Goal: Task Accomplishment & Management: Use online tool/utility

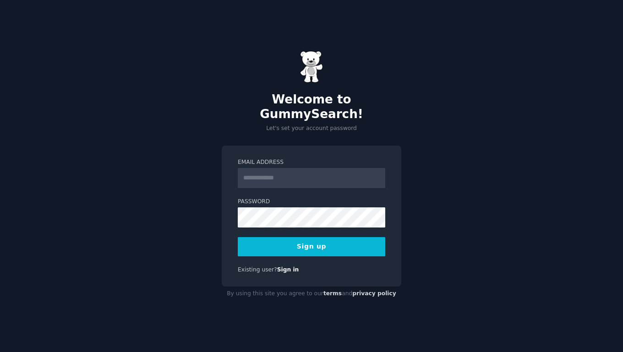
click at [283, 172] on input "Email Address" at bounding box center [311, 178] width 147 height 20
click at [277, 168] on input "Email Address" at bounding box center [311, 178] width 147 height 20
paste input "**********"
type input "**********"
click at [238, 237] on button "Sign up" at bounding box center [311, 246] width 147 height 19
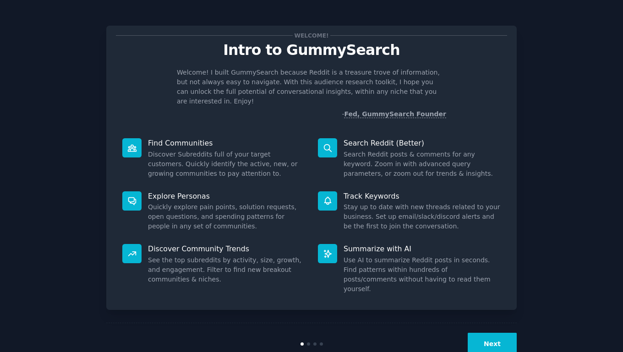
click at [398, 110] on link "Fed, GummySearch Founder" at bounding box center [395, 114] width 102 height 8
click at [494, 333] on button "Next" at bounding box center [492, 344] width 49 height 22
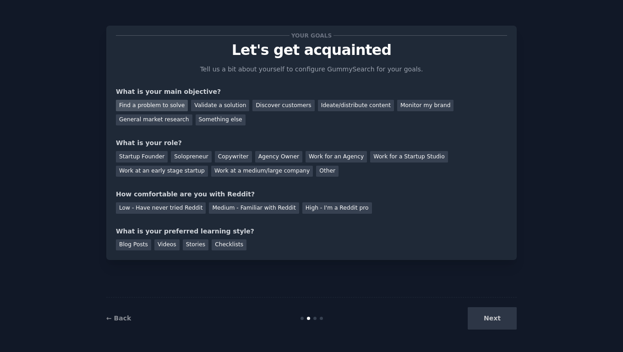
click at [151, 105] on div "Find a problem to solve" at bounding box center [152, 105] width 72 height 11
click at [205, 110] on div "Validate a solution" at bounding box center [220, 105] width 58 height 11
click at [160, 105] on div "Find a problem to solve" at bounding box center [152, 105] width 72 height 11
click at [217, 107] on div "Validate a solution" at bounding box center [220, 105] width 58 height 11
click at [159, 103] on div "Find a problem to solve" at bounding box center [152, 105] width 72 height 11
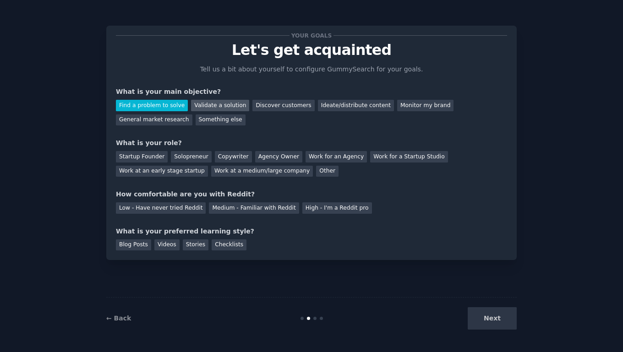
click at [217, 106] on div "Validate a solution" at bounding box center [220, 105] width 58 height 11
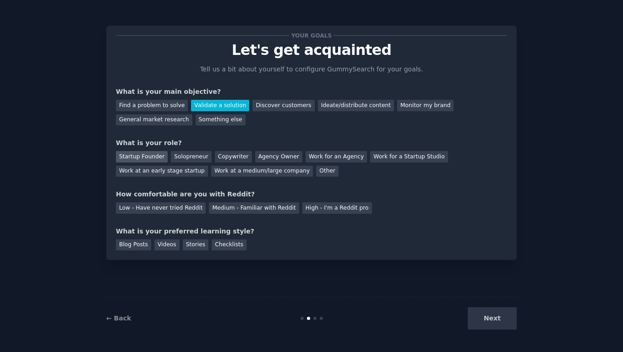
click at [142, 155] on div "Startup Founder" at bounding box center [142, 156] width 52 height 11
click at [174, 210] on div "Low - Have never tried Reddit" at bounding box center [161, 207] width 90 height 11
click at [166, 244] on div "Videos" at bounding box center [166, 245] width 25 height 11
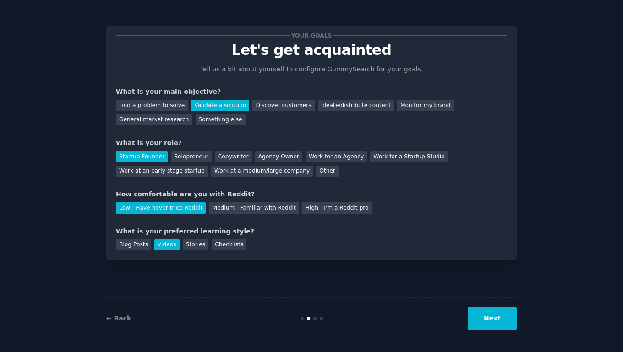
click at [492, 320] on button "Next" at bounding box center [492, 318] width 49 height 22
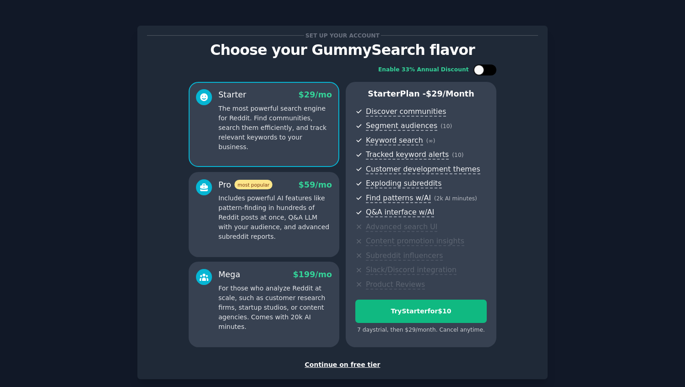
click at [489, 70] on div at bounding box center [489, 70] width 5 height 5
click at [489, 70] on div at bounding box center [491, 70] width 10 height 10
click at [489, 70] on div at bounding box center [489, 70] width 5 height 5
click at [489, 70] on div at bounding box center [491, 70] width 10 height 10
click at [489, 70] on div at bounding box center [489, 70] width 5 height 5
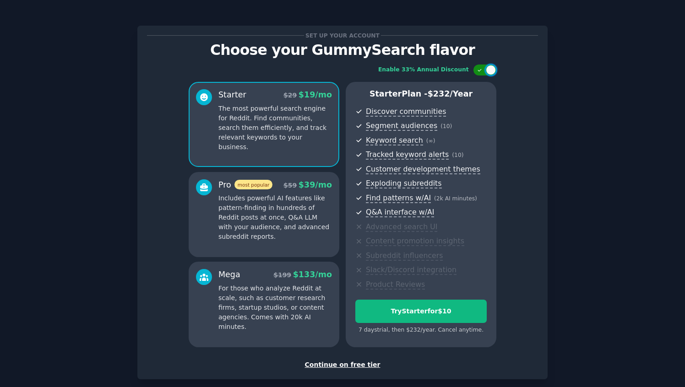
click at [489, 70] on div at bounding box center [491, 70] width 10 height 10
click at [489, 70] on div at bounding box center [489, 70] width 5 height 5
click at [489, 70] on div at bounding box center [491, 70] width 10 height 10
checkbox input "false"
click at [251, 224] on p "Includes powerful AI features like pattern-finding in hundreds of Reddit posts …" at bounding box center [275, 218] width 114 height 48
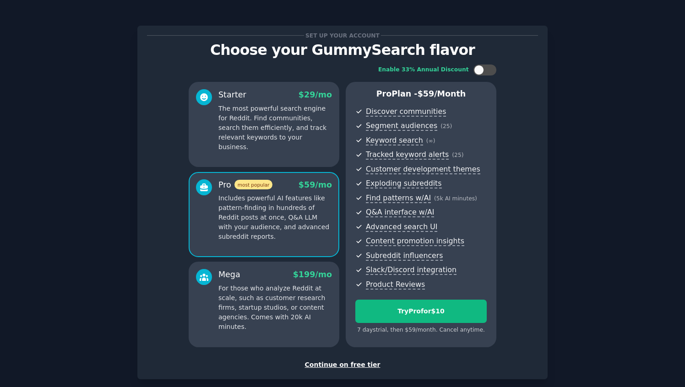
click at [284, 126] on p "The most powerful search engine for Reddit. Find communities, search them effic…" at bounding box center [275, 128] width 114 height 48
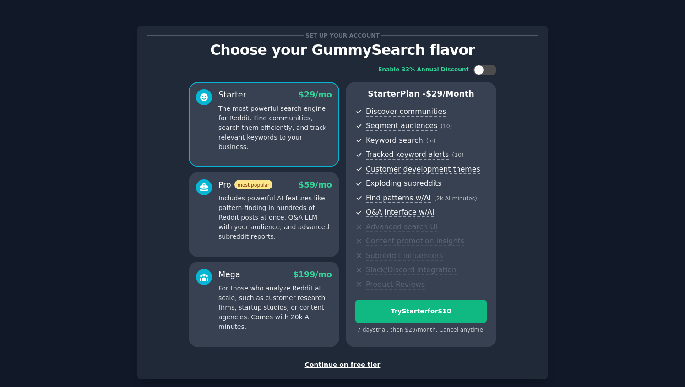
click at [251, 294] on p "For those who analyze Reddit at scale, such as customer research firms, startup…" at bounding box center [275, 308] width 114 height 48
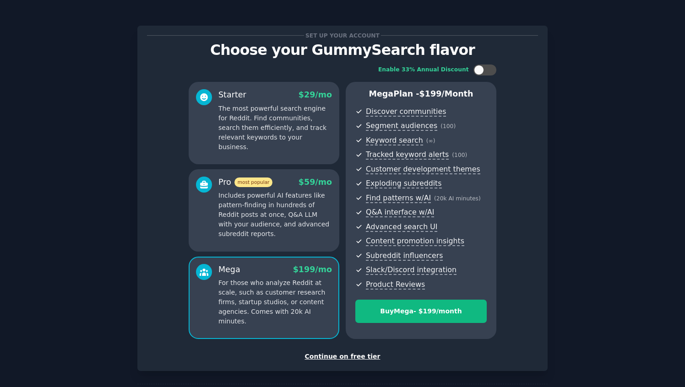
click at [340, 352] on div "Continue on free tier" at bounding box center [342, 357] width 391 height 10
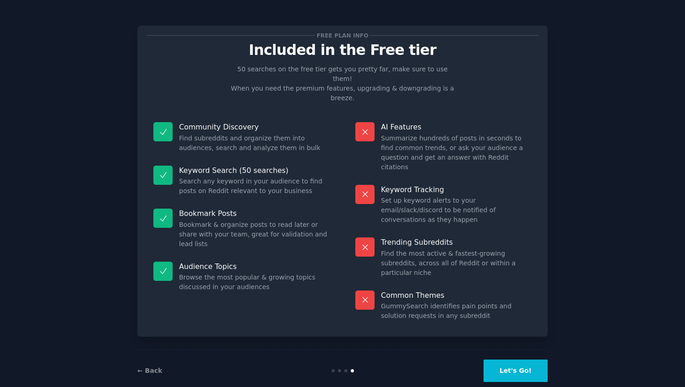
click at [518, 352] on button "Let's Go!" at bounding box center [516, 371] width 64 height 22
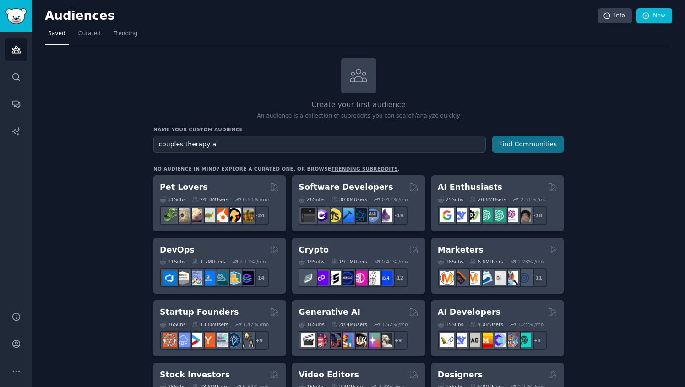
type input "couples therapy ai"
click at [532, 148] on button "Find Communities" at bounding box center [527, 144] width 71 height 17
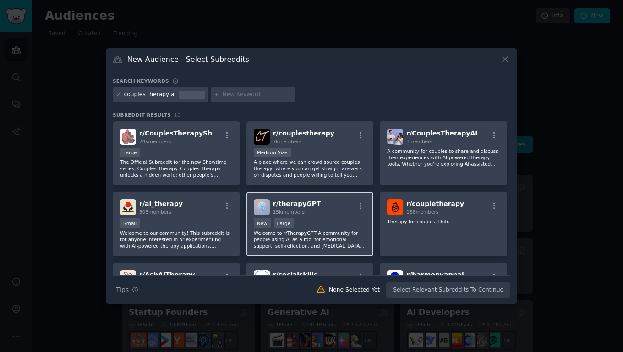
click at [293, 201] on span "r/ therapyGPT" at bounding box center [297, 203] width 48 height 7
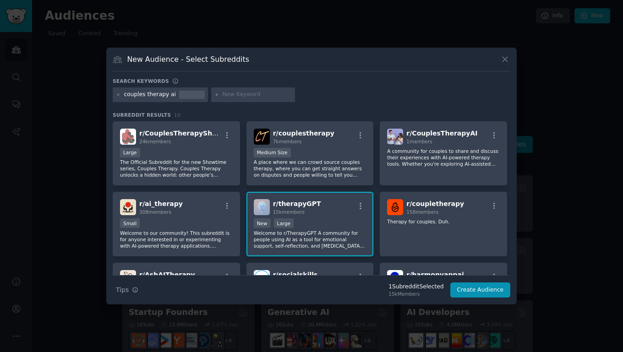
click at [293, 201] on span "r/ therapyGPT" at bounding box center [297, 203] width 48 height 7
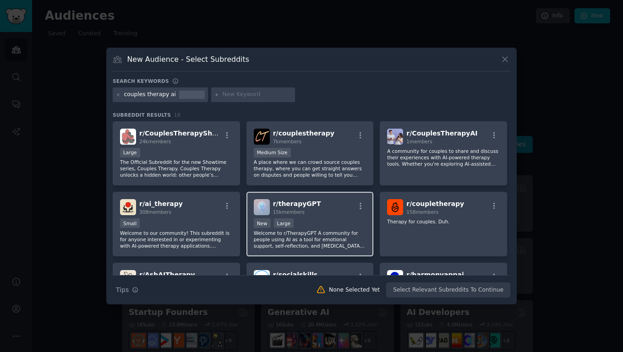
click at [293, 201] on span "r/ therapyGPT" at bounding box center [297, 203] width 48 height 7
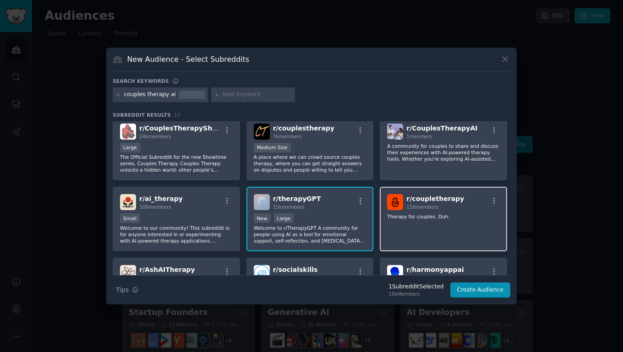
scroll to position [5, 0]
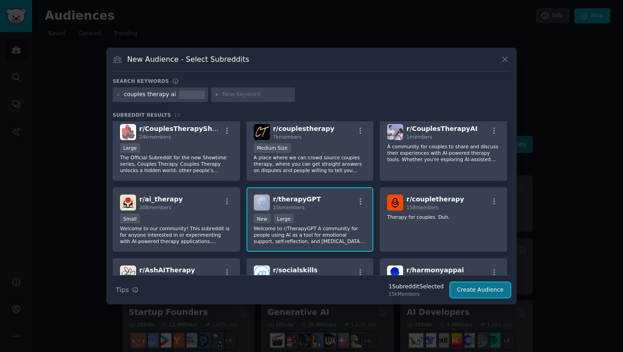
click at [488, 293] on button "Create Audience" at bounding box center [480, 291] width 60 height 16
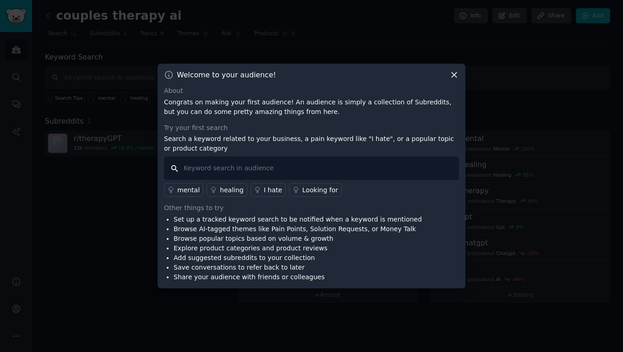
click at [274, 168] on input "text" at bounding box center [311, 168] width 295 height 23
type input "need OR wish"
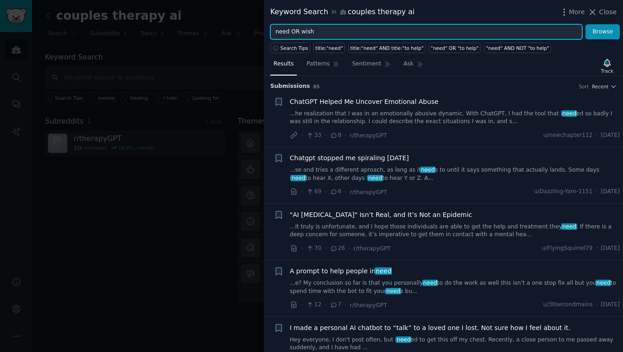
click at [415, 27] on input "need OR wish" at bounding box center [426, 32] width 312 height 16
type input "wish"
click at [585, 24] on button "Browse" at bounding box center [602, 32] width 34 height 16
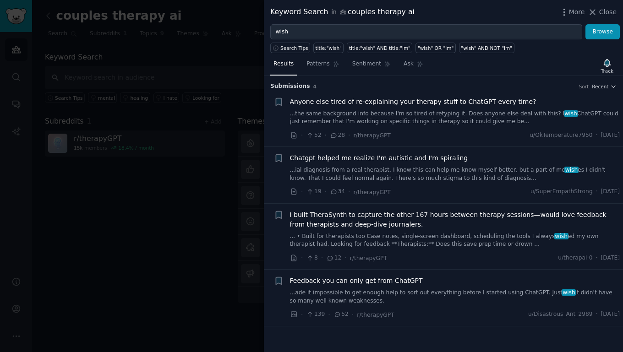
click at [447, 118] on link "...the same background info because I'm so tired of retyping it. Does anyone el…" at bounding box center [455, 118] width 330 height 16
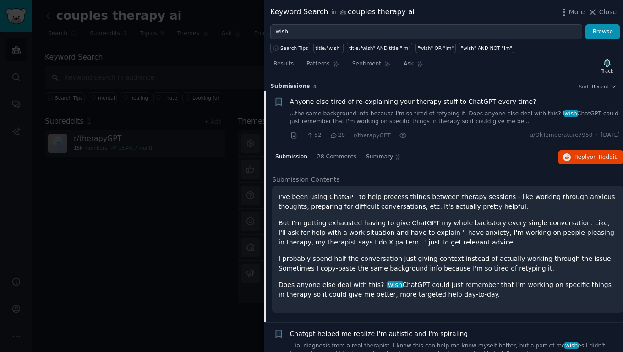
scroll to position [14, 0]
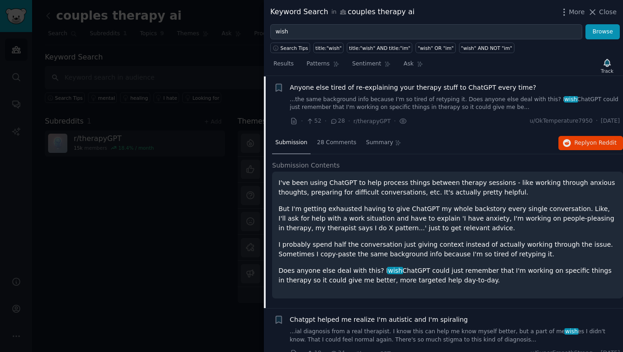
drag, startPoint x: 278, startPoint y: 182, endPoint x: 501, endPoint y: 280, distance: 243.2
click at [501, 280] on div "I've been using ChatGPT to help process things between therapy sessions - like …" at bounding box center [447, 231] width 338 height 107
click at [501, 280] on p "Does anyone else deal with this? I wish ChatGPT could just remember that I'm wo…" at bounding box center [447, 275] width 338 height 19
click at [420, 92] on span "Anyone else tired of re-explaining your therapy stuff to ChatGPT every time?" at bounding box center [413, 88] width 246 height 10
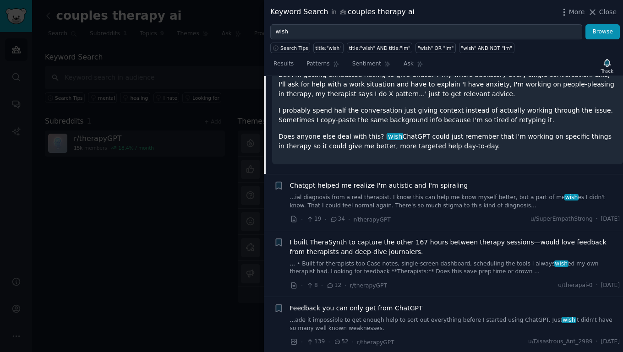
scroll to position [149, 0]
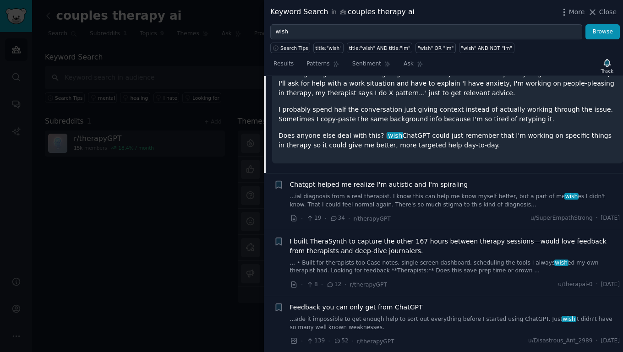
click at [445, 202] on link "...ial diagnosis from a real therapist. I know this can help me know myself bet…" at bounding box center [455, 201] width 330 height 16
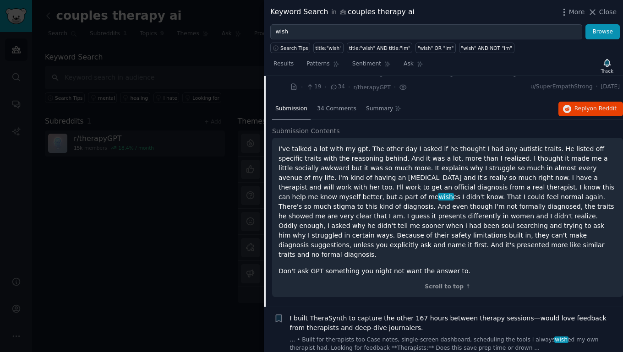
scroll to position [71, 0]
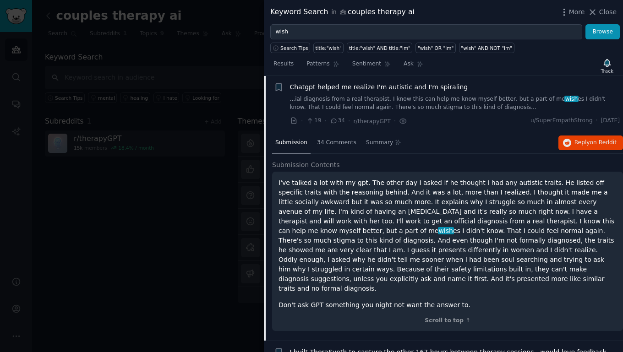
click at [369, 183] on p "I've talked a lot with my gpt. The other day I asked if he thought I had any au…" at bounding box center [447, 235] width 338 height 115
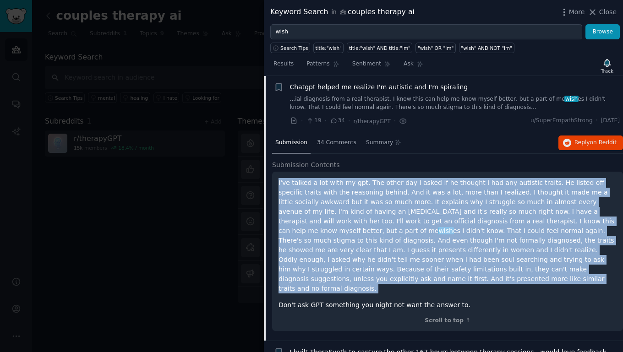
click at [345, 282] on p "I've talked a lot with my gpt. The other day I asked if he thought I had any au…" at bounding box center [447, 235] width 338 height 115
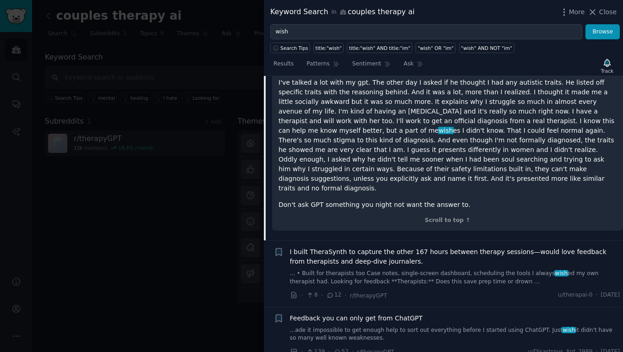
scroll to position [172, 0]
click at [432, 251] on span "I built TheraSynth to capture the other 167 hours between therapy sessions—woul…" at bounding box center [455, 255] width 330 height 19
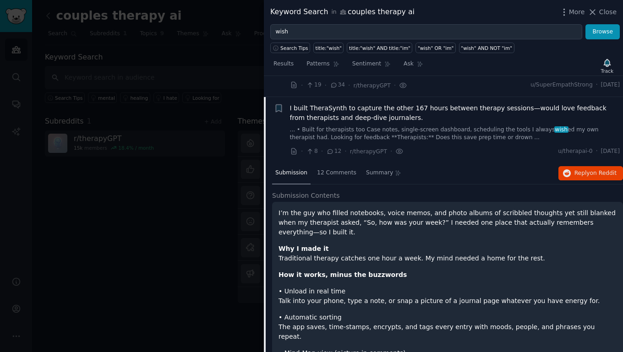
scroll to position [102, 0]
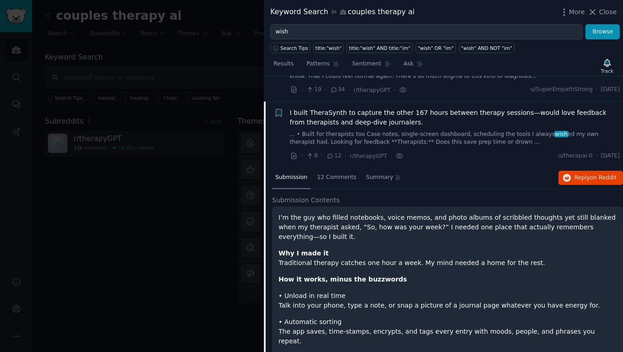
click at [444, 141] on link "... • Built for therapists too Case notes, single-screen dashboard, scheduling …" at bounding box center [455, 139] width 330 height 16
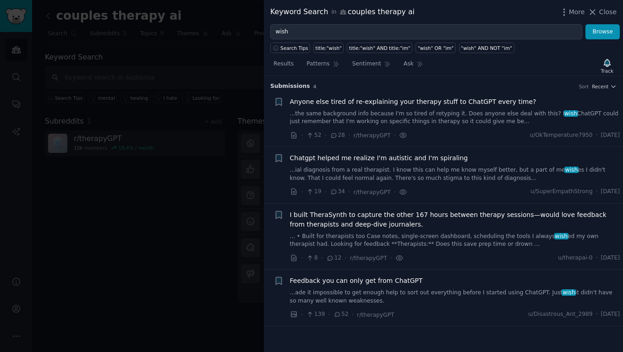
click at [411, 236] on link "... • Built for therapists too Case notes, single-screen dashboard, scheduling …" at bounding box center [455, 241] width 330 height 16
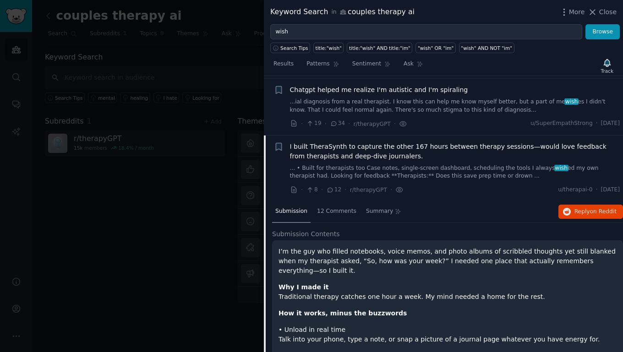
scroll to position [78, 0]
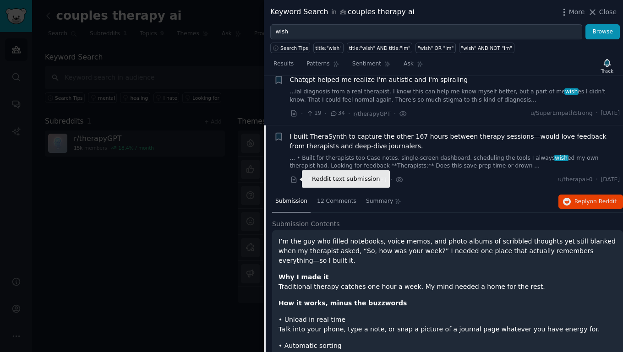
click at [294, 180] on icon at bounding box center [293, 180] width 5 height 6
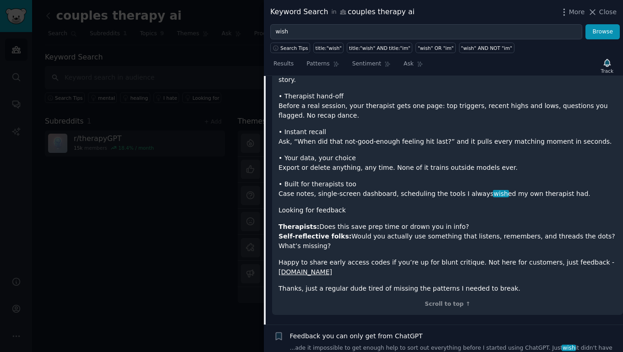
scroll to position [435, 0]
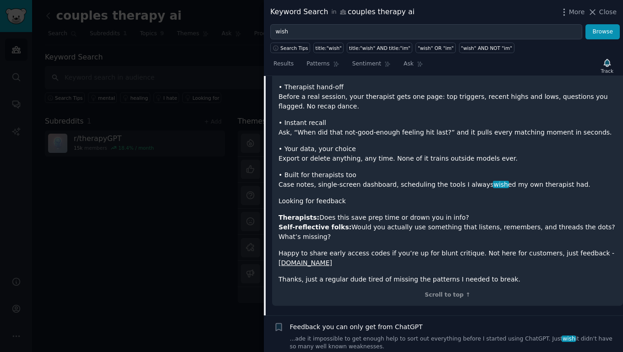
click at [373, 335] on link "...ade it impossible to get enough help to sort out everything before I started…" at bounding box center [455, 343] width 330 height 16
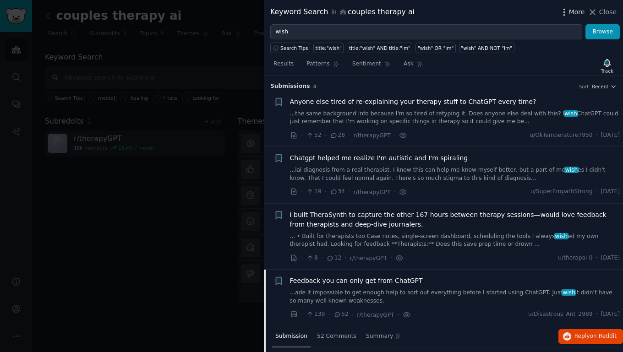
click at [581, 12] on span "More" at bounding box center [577, 12] width 16 height 10
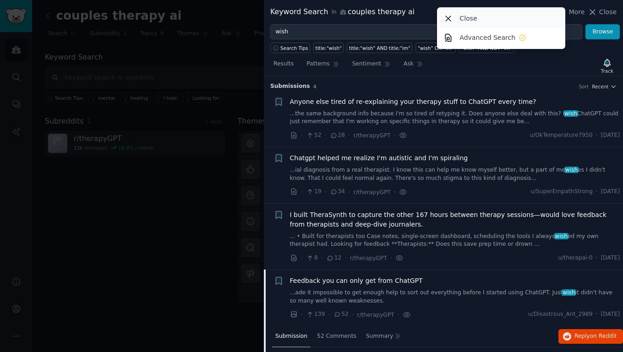
click at [500, 18] on div "Close" at bounding box center [501, 18] width 125 height 19
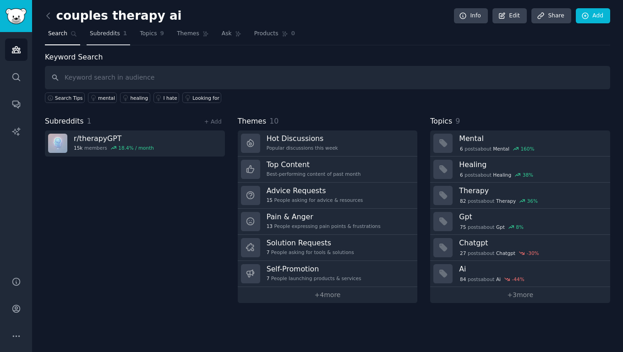
click at [113, 34] on span "Subreddits" at bounding box center [105, 34] width 30 height 8
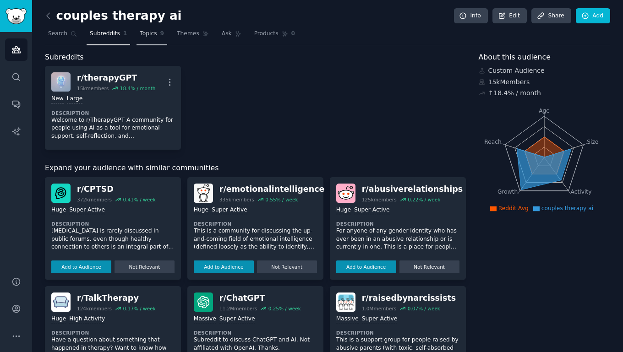
click at [156, 38] on link "Topics 9" at bounding box center [151, 36] width 31 height 19
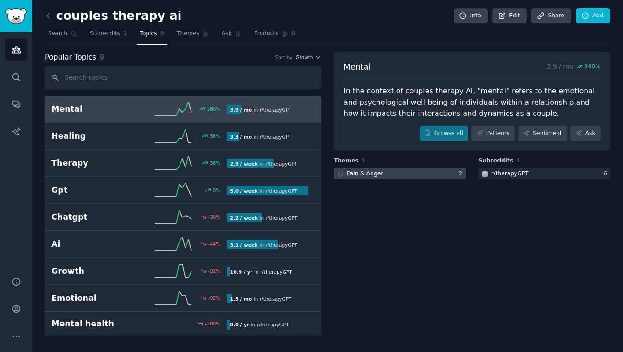
click at [384, 177] on div at bounding box center [400, 174] width 132 height 11
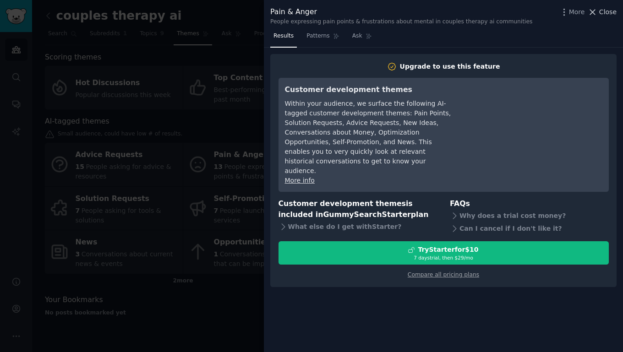
click at [605, 15] on span "Close" at bounding box center [607, 12] width 17 height 10
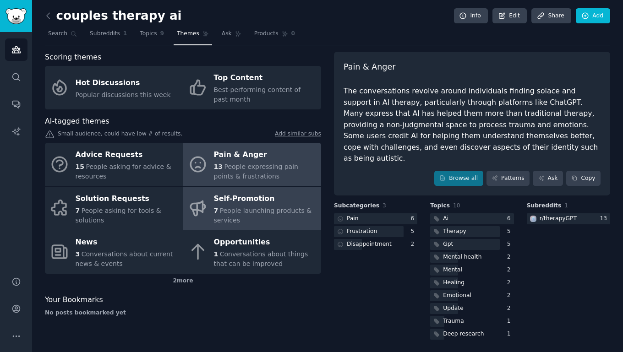
click at [242, 202] on div "Self-Promotion" at bounding box center [265, 198] width 103 height 15
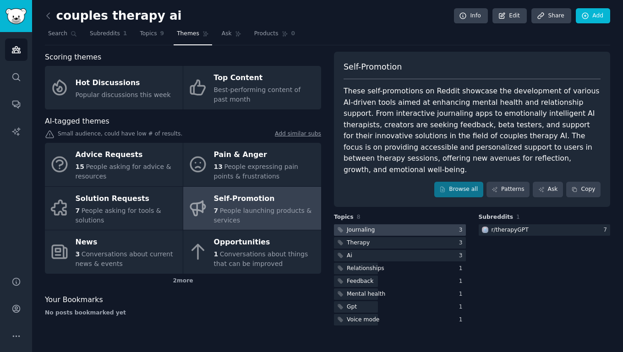
click at [398, 224] on div at bounding box center [400, 229] width 132 height 11
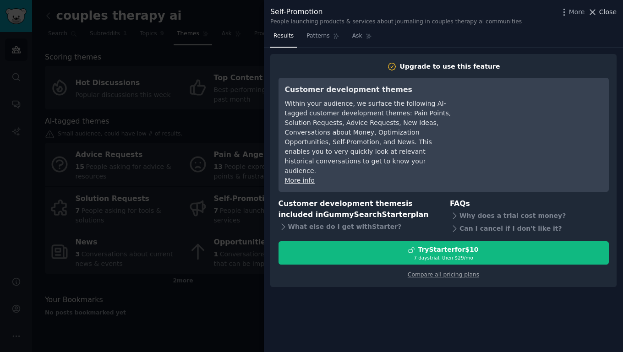
click at [607, 15] on span "Close" at bounding box center [607, 12] width 17 height 10
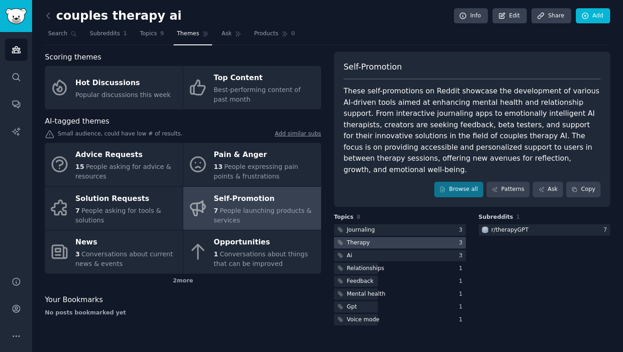
click at [414, 237] on div at bounding box center [400, 242] width 132 height 11
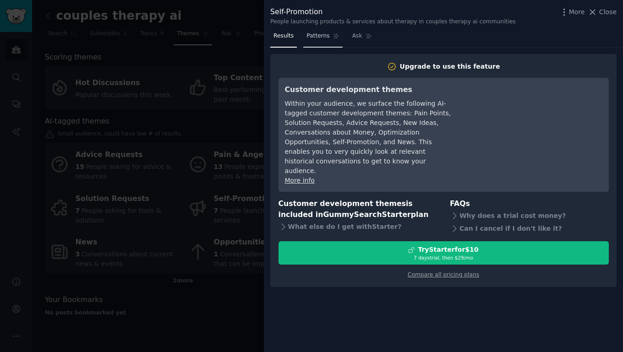
click at [318, 31] on link "Patterns" at bounding box center [322, 38] width 39 height 19
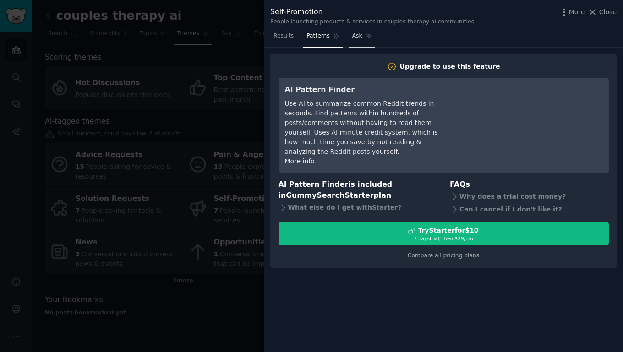
click at [358, 37] on span "Ask" at bounding box center [357, 36] width 10 height 8
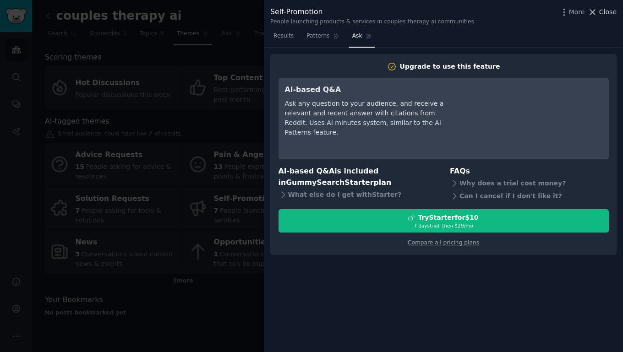
click at [606, 13] on span "Close" at bounding box center [607, 12] width 17 height 10
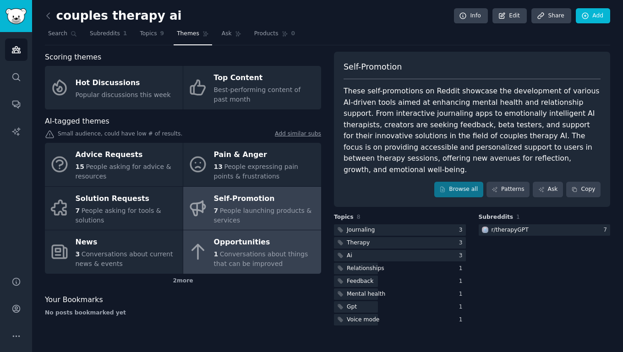
click at [273, 258] on div "1 Conversations about things that can be improved" at bounding box center [265, 259] width 103 height 19
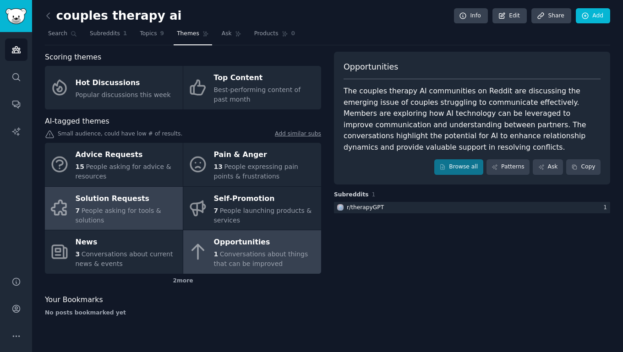
click at [131, 204] on div "Solution Requests" at bounding box center [127, 198] width 103 height 15
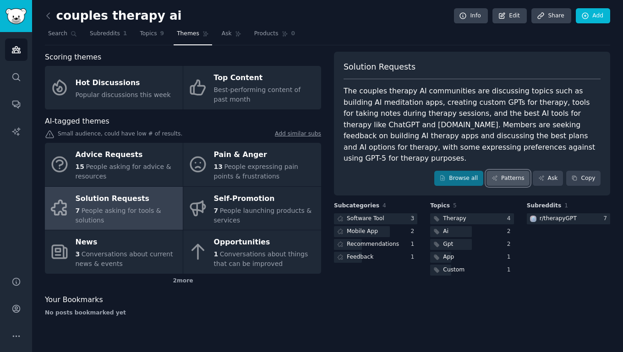
click at [515, 171] on link "Patterns" at bounding box center [507, 179] width 43 height 16
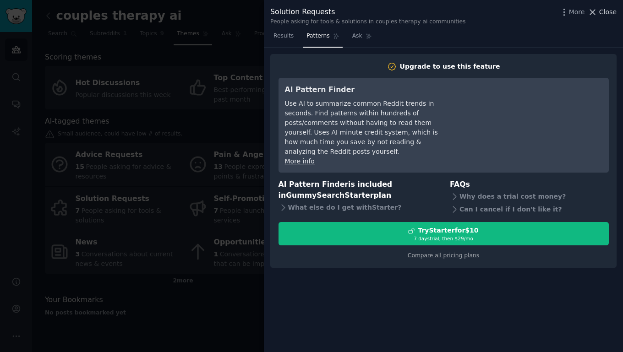
click at [609, 12] on span "Close" at bounding box center [607, 12] width 17 height 10
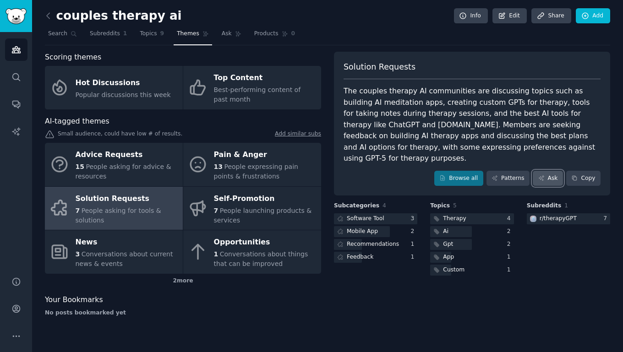
click at [547, 171] on link "Ask" at bounding box center [548, 179] width 30 height 16
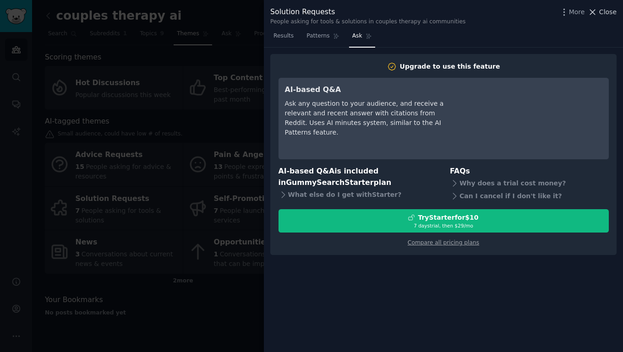
click at [605, 15] on span "Close" at bounding box center [607, 12] width 17 height 10
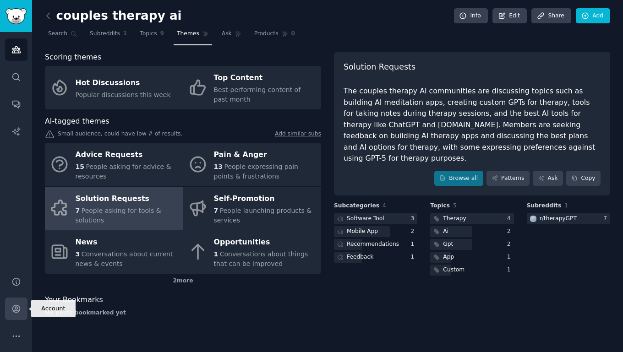
click at [20, 309] on icon "Sidebar" at bounding box center [16, 309] width 10 height 10
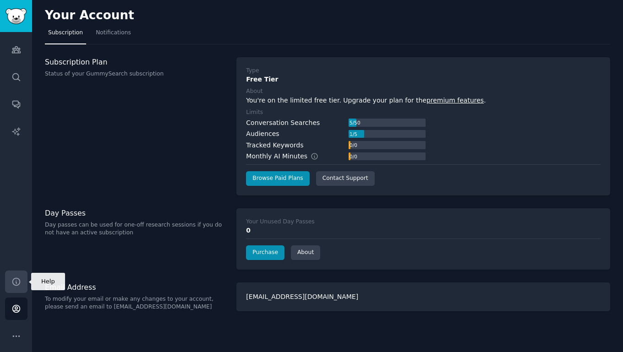
click at [17, 288] on link "Help" at bounding box center [16, 282] width 22 height 22
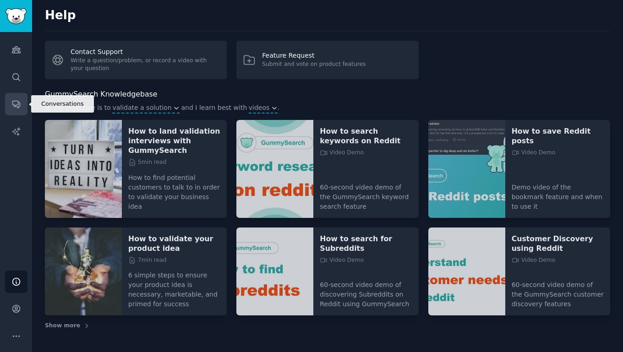
click at [20, 101] on icon "Sidebar" at bounding box center [16, 104] width 10 height 10
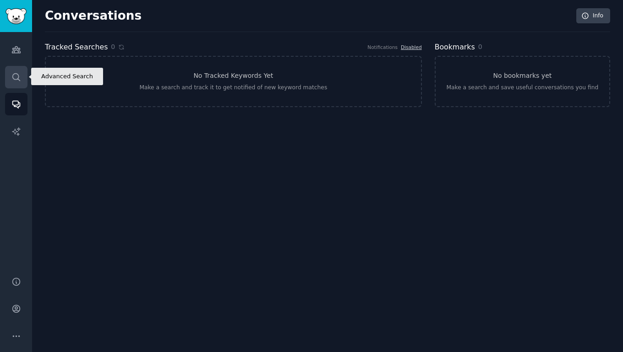
click at [21, 79] on link "Search" at bounding box center [16, 77] width 22 height 22
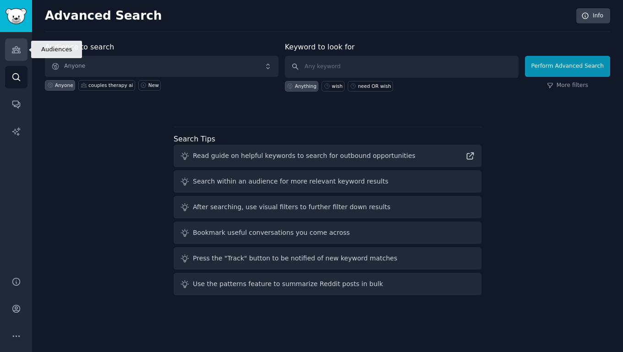
click at [19, 52] on icon "Sidebar" at bounding box center [16, 50] width 10 height 10
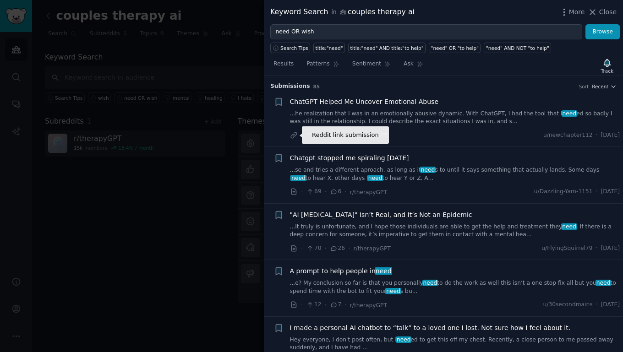
click at [292, 135] on icon at bounding box center [294, 135] width 8 height 8
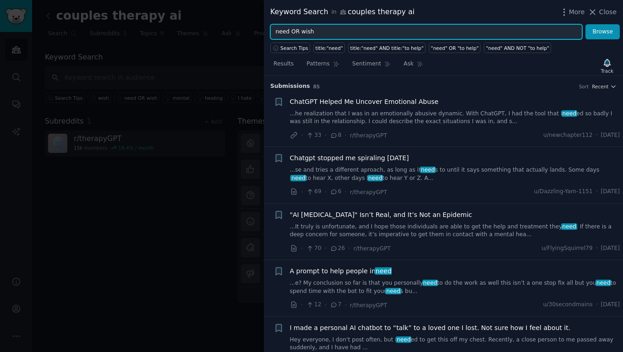
click at [341, 34] on input "need OR wish" at bounding box center [426, 32] width 312 height 16
type input "wish"
click at [585, 24] on button "Browse" at bounding box center [602, 32] width 34 height 16
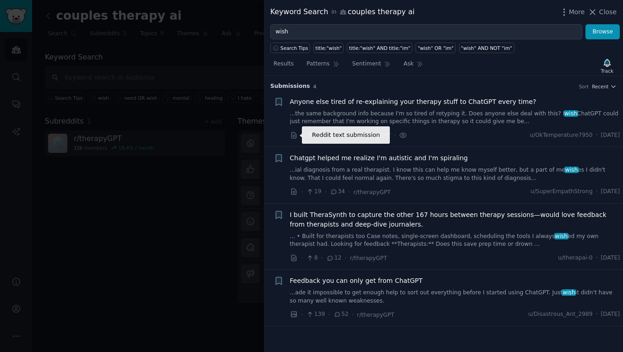
click at [294, 137] on icon at bounding box center [294, 135] width 8 height 8
